Goal: Transaction & Acquisition: Purchase product/service

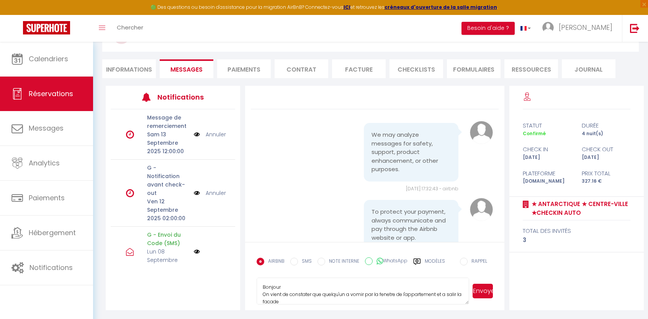
scroll to position [8, 0]
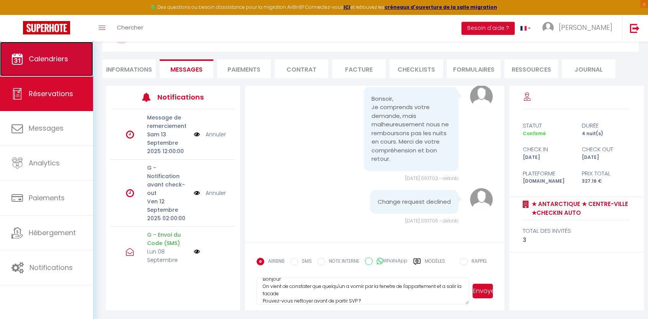
click at [52, 65] on link "Calendriers" at bounding box center [46, 59] width 93 height 34
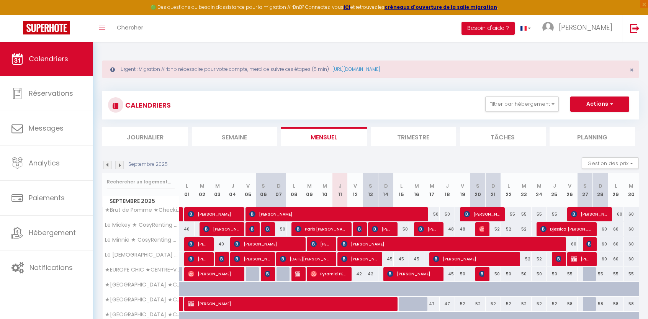
scroll to position [68, 0]
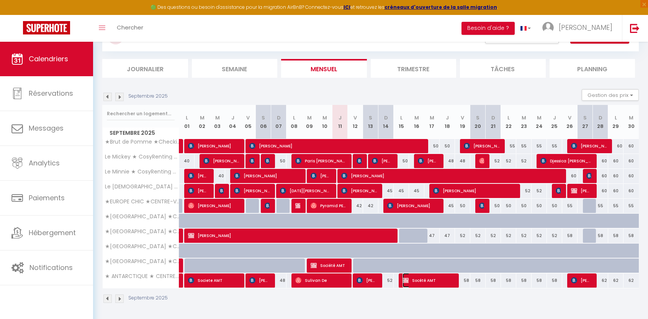
click at [424, 282] on span "Socété AMT" at bounding box center [427, 280] width 51 height 15
select select "OK"
select select "KO"
select select "0"
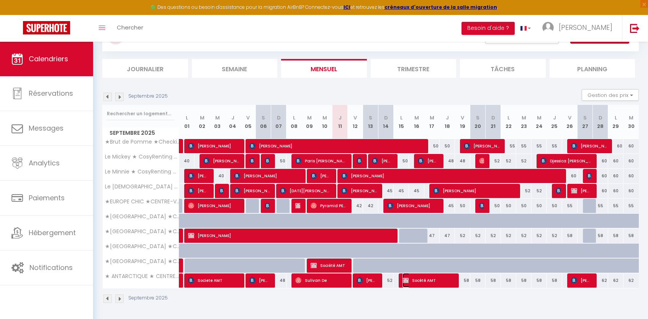
select select "1"
select select
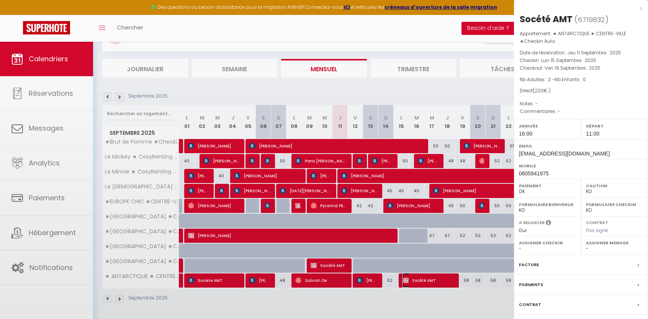
select select "1070"
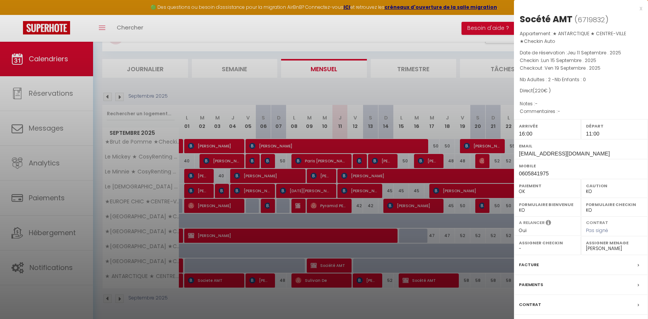
click at [532, 283] on label "Paiements" at bounding box center [531, 285] width 24 height 8
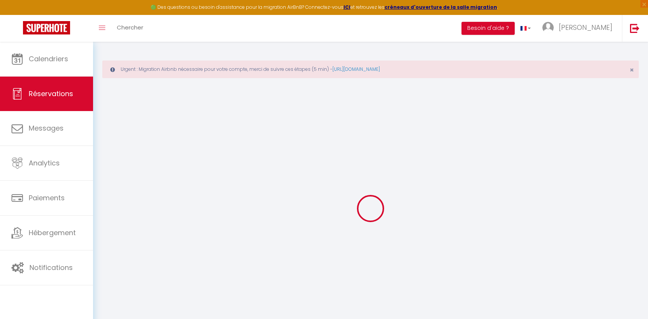
select select
checkbox input "false"
select select
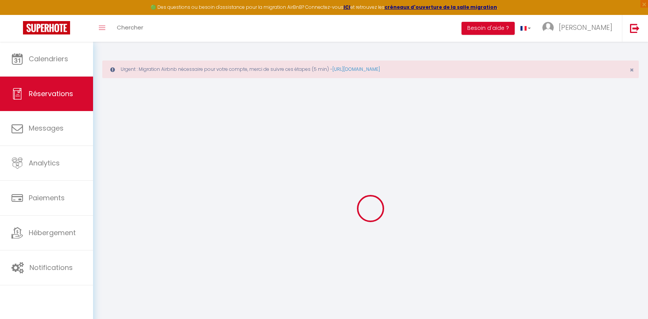
checkbox input "false"
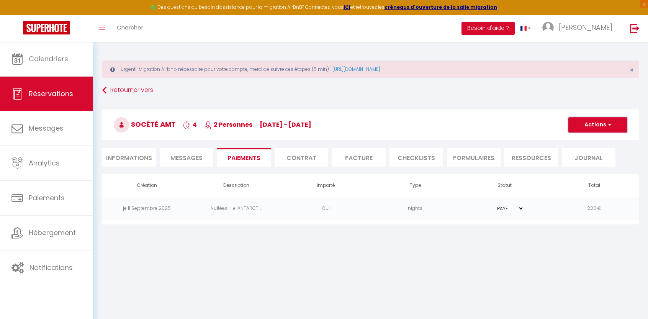
click at [604, 127] on button "Actions" at bounding box center [597, 124] width 59 height 15
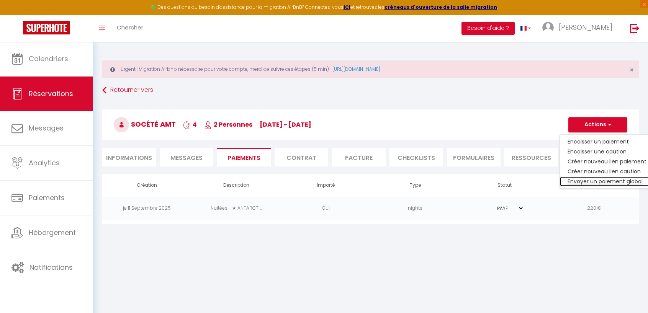
click at [600, 182] on link "Envoyer un paiement global" at bounding box center [607, 182] width 94 height 10
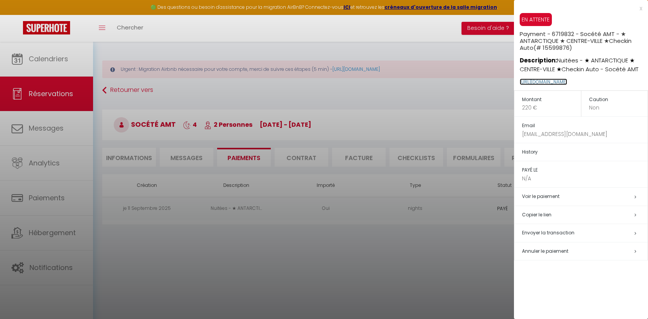
click at [564, 82] on link "[URL][DOMAIN_NAME]" at bounding box center [543, 82] width 47 height 7
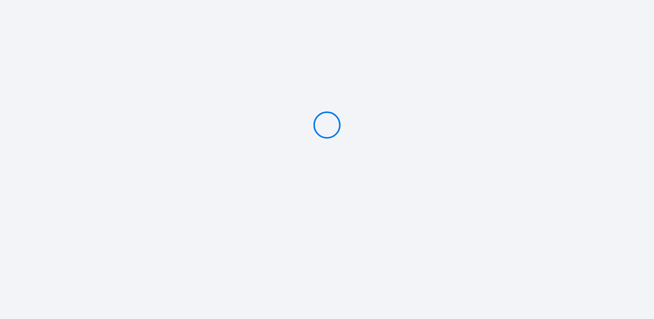
type input "PAYER 220 €"
